Goal: Task Accomplishment & Management: Manage account settings

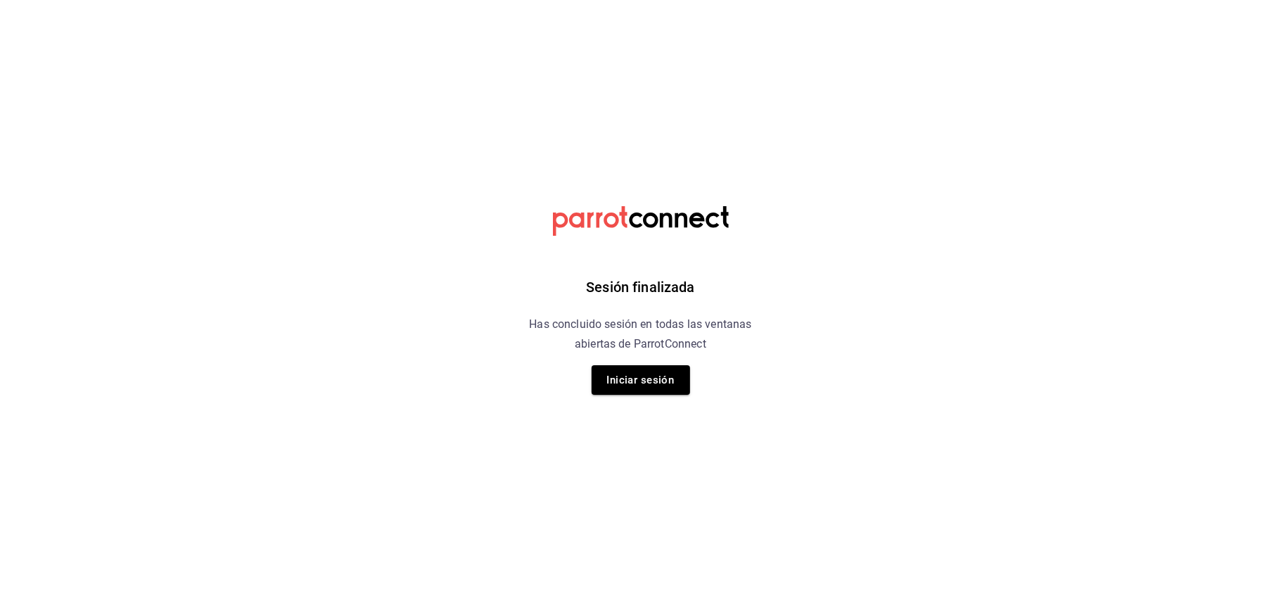
click at [622, 375] on button "Iniciar sesión" at bounding box center [641, 380] width 99 height 30
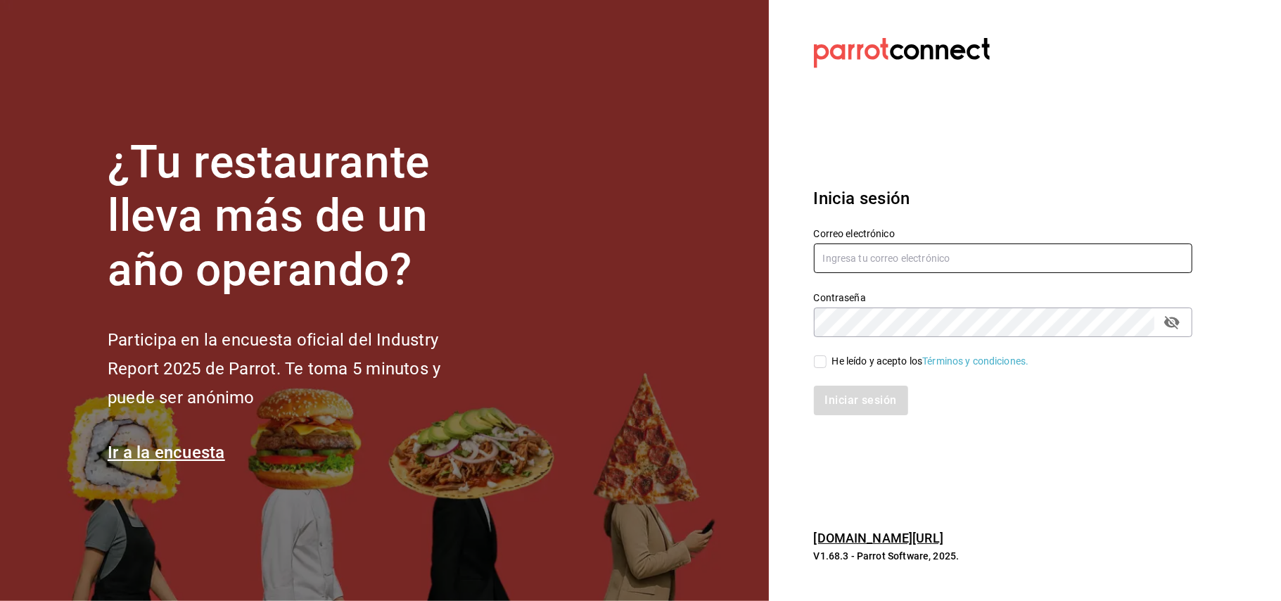
type input "[EMAIL_ADDRESS][DOMAIN_NAME]"
click at [822, 366] on input "He leído y acepto los Términos y condiciones." at bounding box center [820, 361] width 13 height 13
checkbox input "true"
click at [887, 407] on button "Iniciar sesión" at bounding box center [862, 401] width 96 height 30
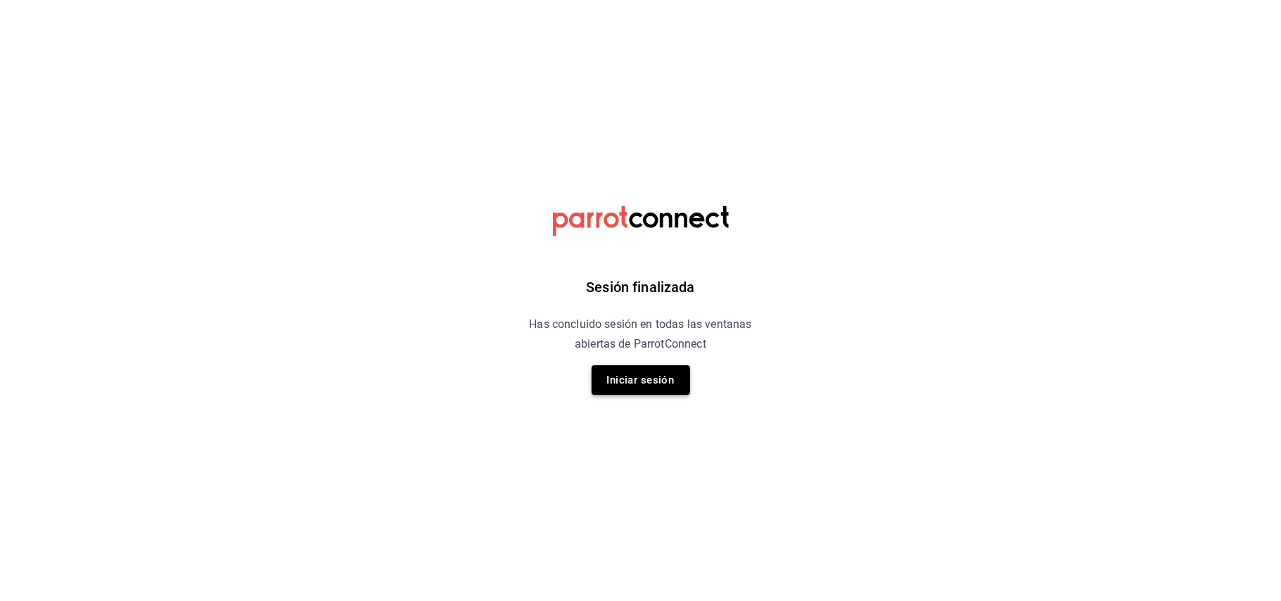
click at [673, 377] on button "Iniciar sesión" at bounding box center [641, 380] width 99 height 30
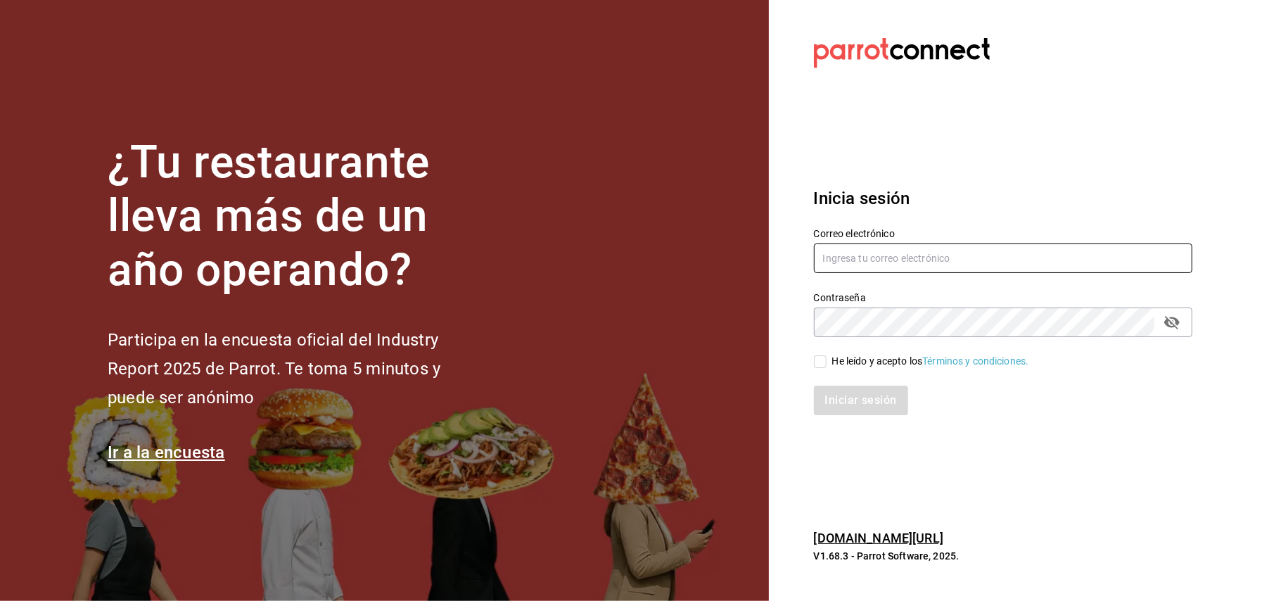
type input "[EMAIL_ADDRESS][DOMAIN_NAME]"
click at [814, 362] on input "He leído y acepto los Términos y condiciones." at bounding box center [820, 361] width 13 height 13
checkbox input "true"
click at [853, 389] on button "Iniciar sesión" at bounding box center [862, 401] width 96 height 30
